Goal: Task Accomplishment & Management: Use online tool/utility

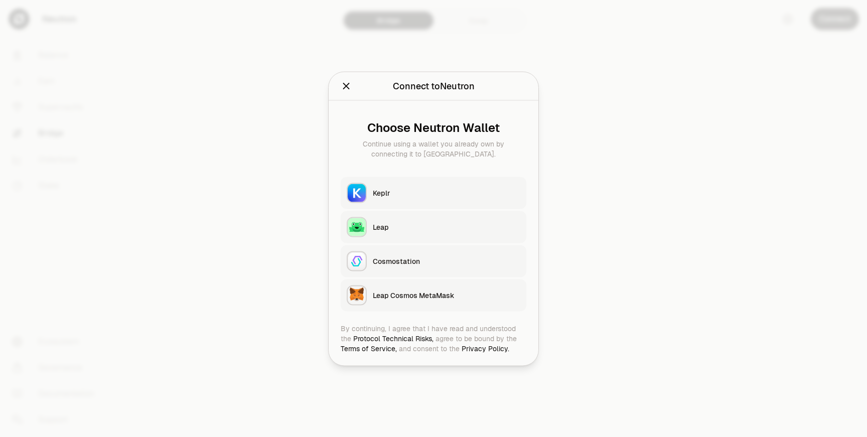
click at [472, 183] on button "Keplr" at bounding box center [434, 193] width 186 height 32
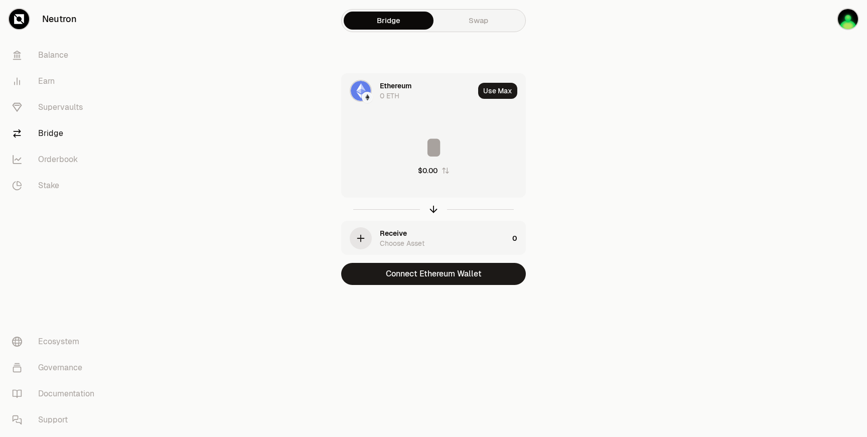
click at [408, 88] on div "Ethereum" at bounding box center [396, 86] width 32 height 10
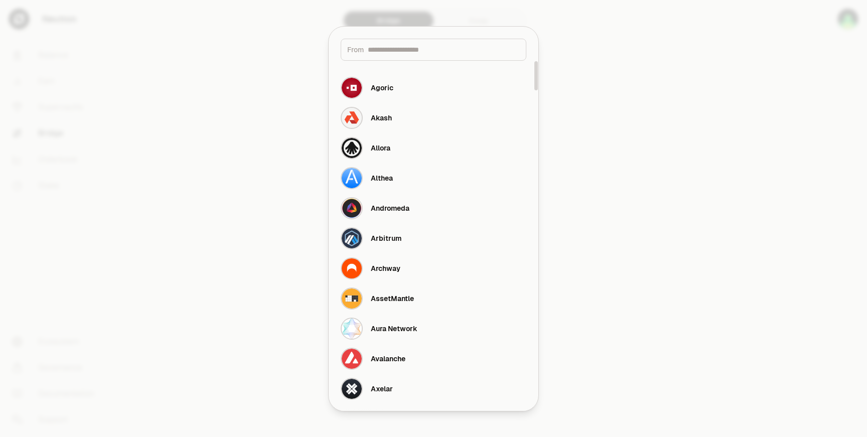
click at [399, 59] on div "From" at bounding box center [434, 50] width 186 height 22
click at [399, 56] on div "From" at bounding box center [434, 50] width 186 height 22
click at [401, 37] on div "From" at bounding box center [434, 44] width 210 height 34
click at [397, 46] on input at bounding box center [444, 50] width 152 height 10
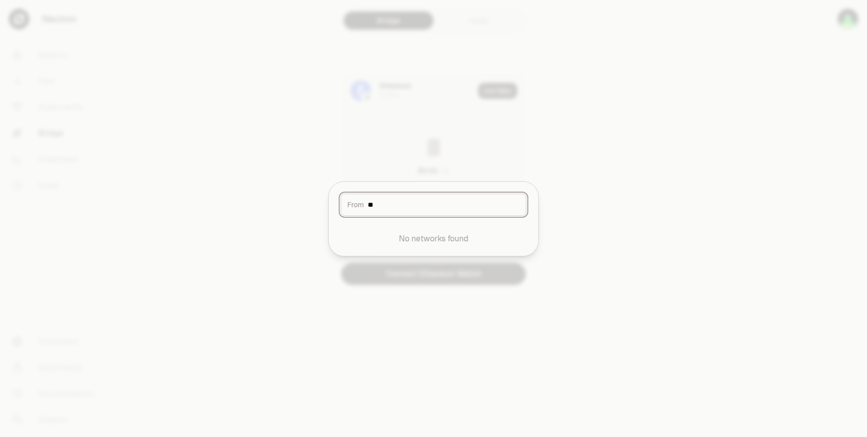
type input "*"
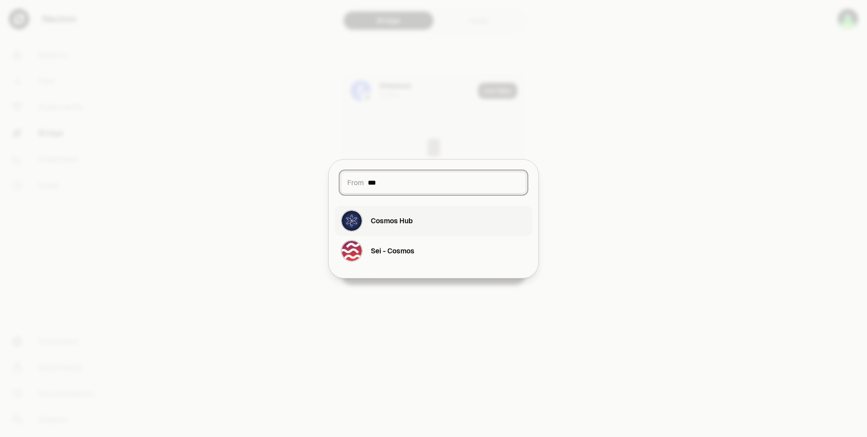
type input "***"
click at [416, 214] on button "Cosmos Hub" at bounding box center [434, 221] width 198 height 30
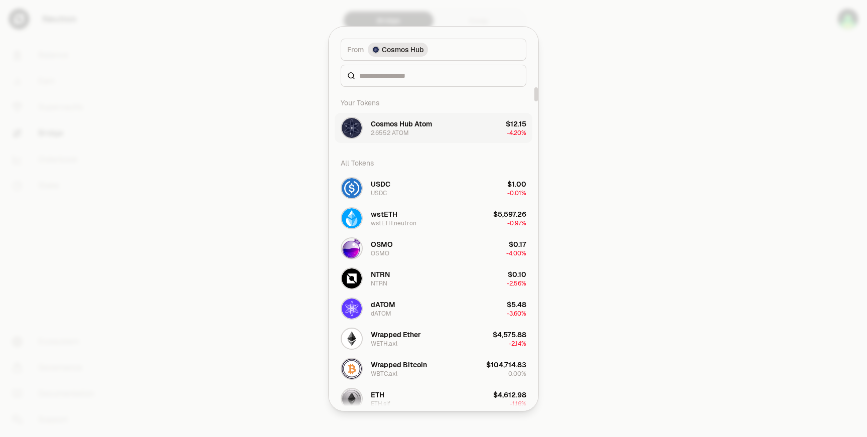
click at [438, 133] on button "Cosmos Hub Atom 2.6552 ATOM $12.15 -4.20%" at bounding box center [434, 128] width 198 height 30
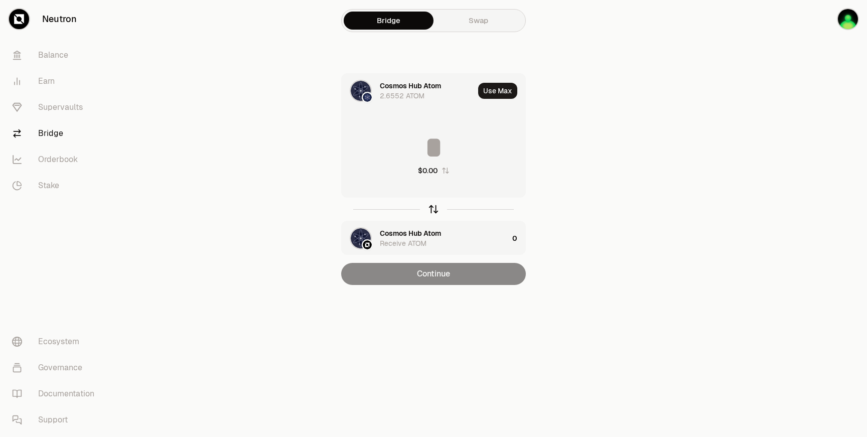
click at [431, 212] on icon "button" at bounding box center [433, 209] width 11 height 11
click at [432, 159] on input at bounding box center [434, 148] width 184 height 30
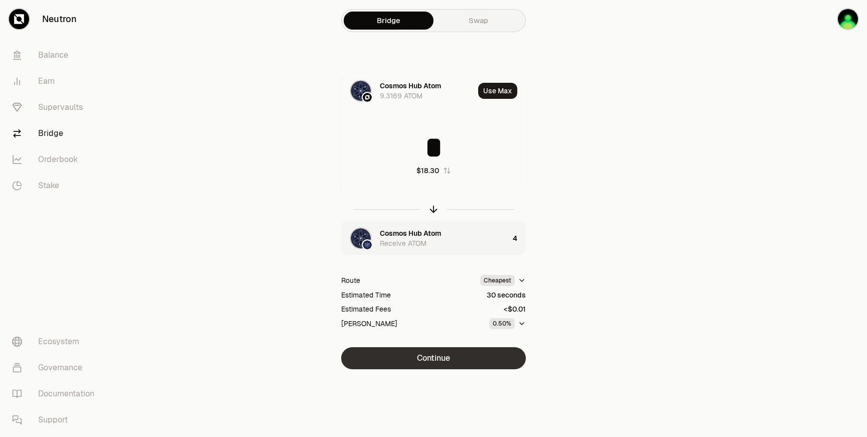
type input "*"
click at [459, 355] on button "Continue" at bounding box center [433, 358] width 185 height 22
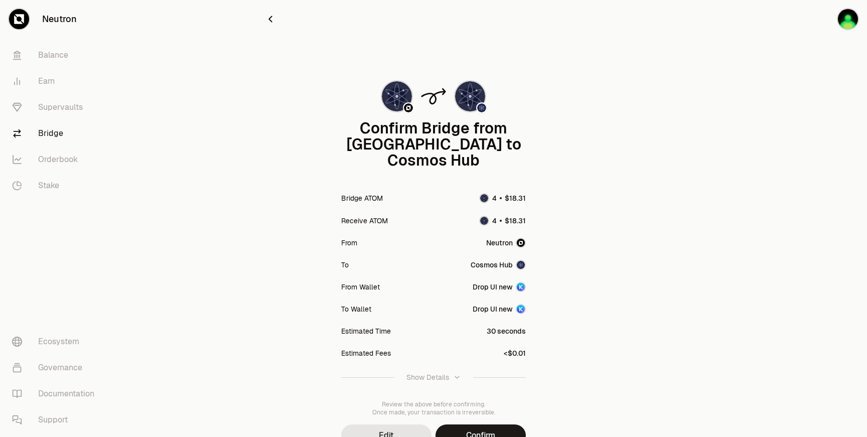
click at [271, 20] on icon "button" at bounding box center [270, 19] width 11 height 11
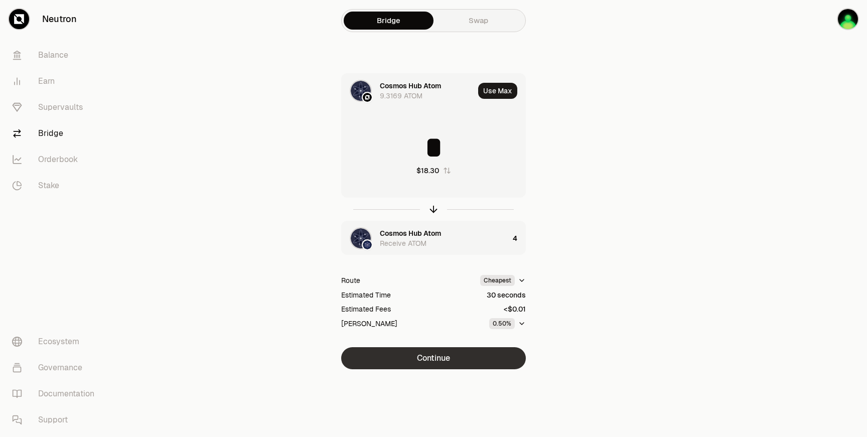
click at [452, 362] on button "Continue" at bounding box center [433, 358] width 185 height 22
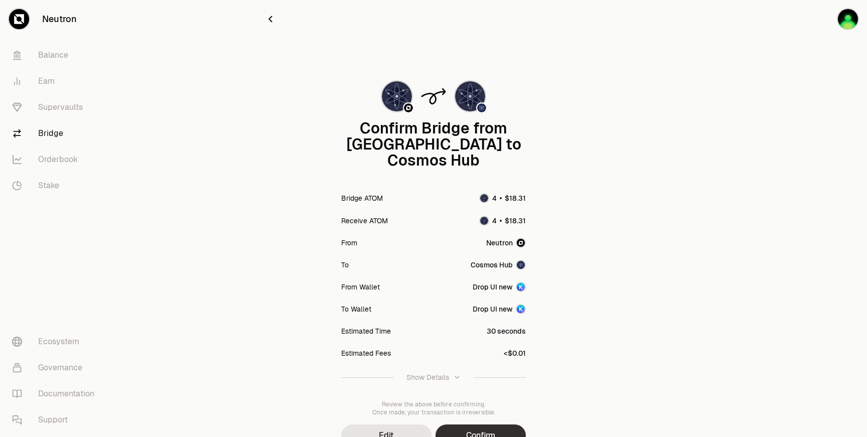
click at [476, 425] on button "Confirm" at bounding box center [481, 436] width 90 height 22
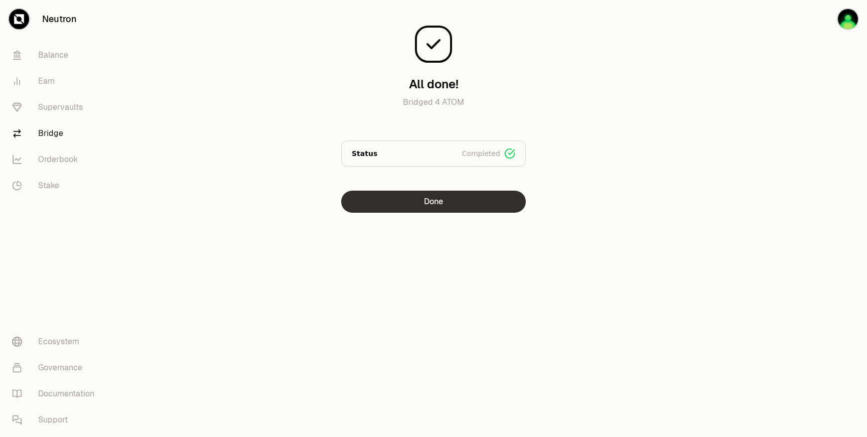
click at [472, 206] on button "Done" at bounding box center [433, 202] width 185 height 22
